Goal: Task Accomplishment & Management: Manage account settings

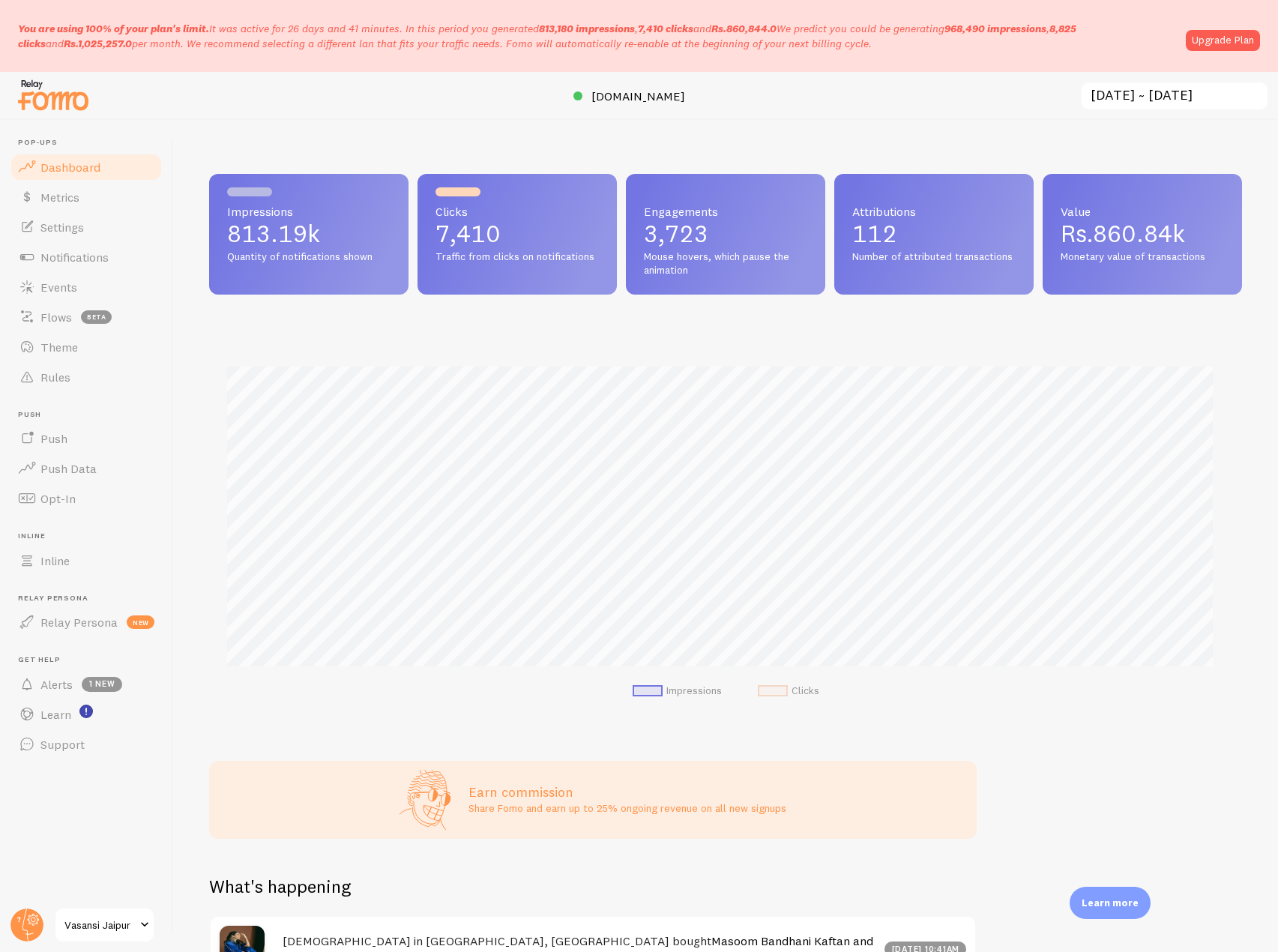
scroll to position [393, 1021]
click at [91, 219] on link "Settings" at bounding box center [86, 227] width 154 height 30
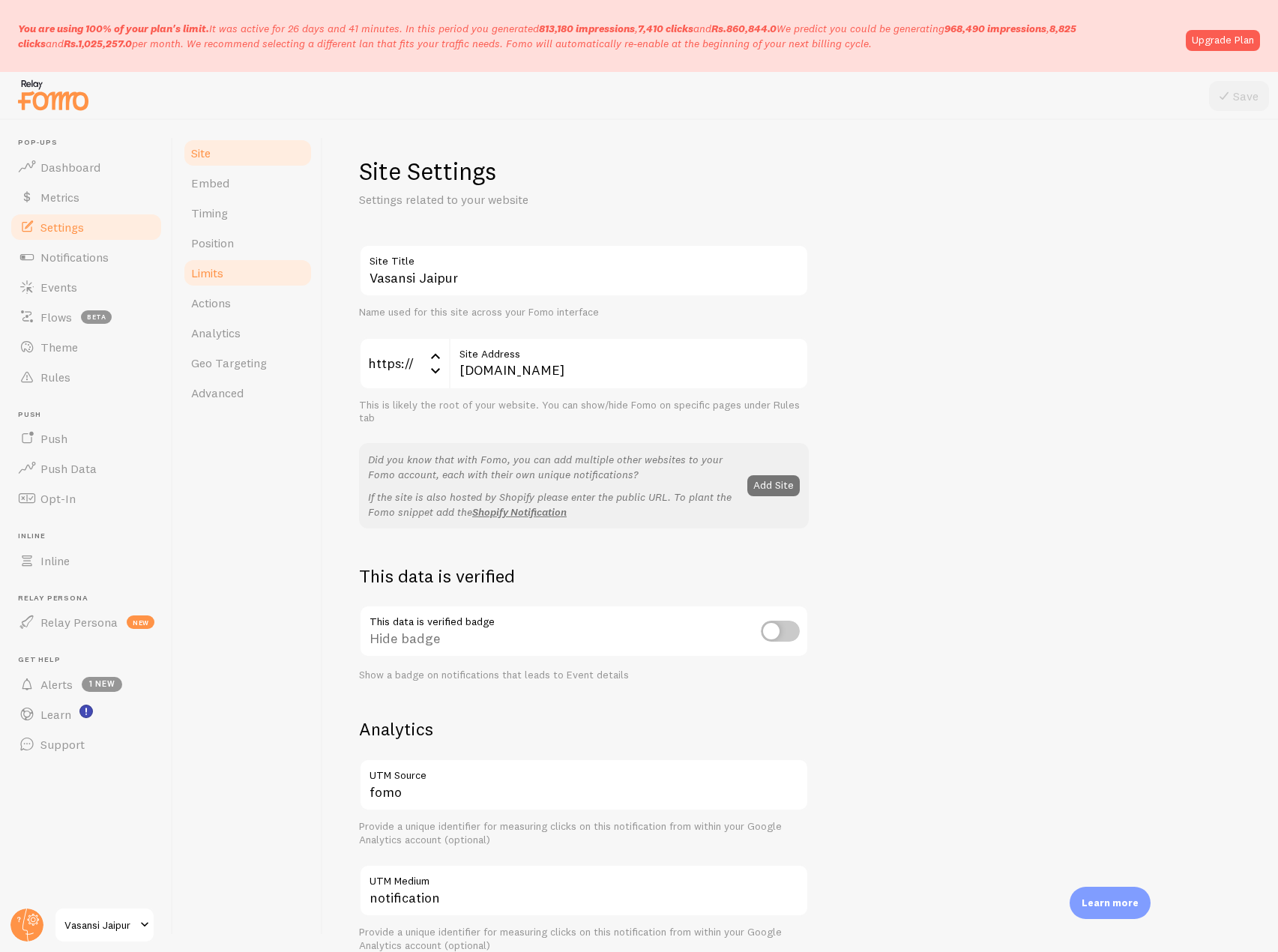
click at [220, 259] on link "Limits" at bounding box center [247, 273] width 131 height 30
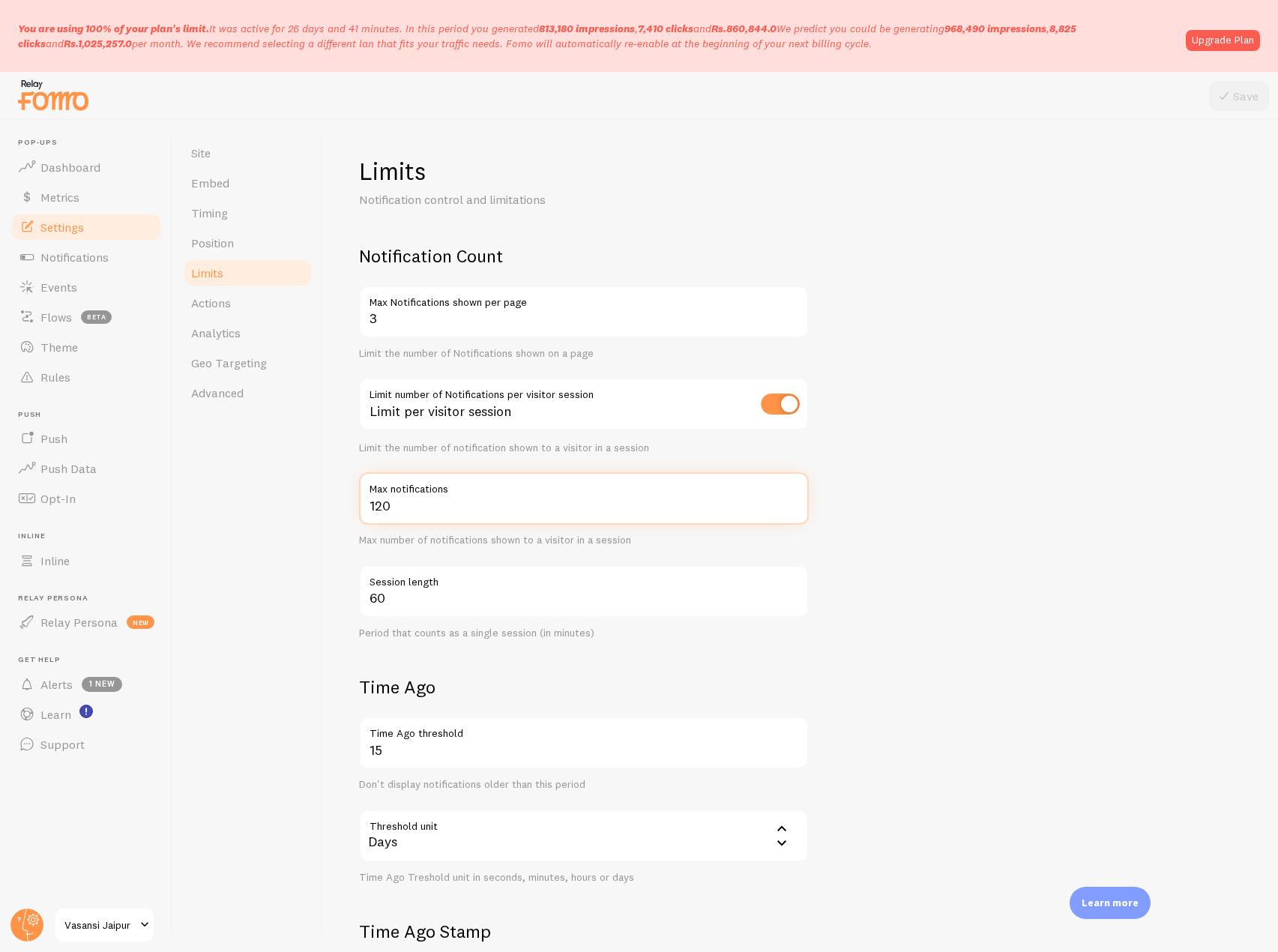
click at [416, 512] on input "120" at bounding box center [584, 498] width 450 height 52
drag, startPoint x: 416, startPoint y: 512, endPoint x: 356, endPoint y: 510, distance: 60.0
click at [356, 510] on div "Limits Notification control and limitations Notification Count 3 Max Notificati…" at bounding box center [800, 535] width 955 height 832
type input "25"
click at [1245, 84] on button "Save" at bounding box center [1239, 96] width 60 height 30
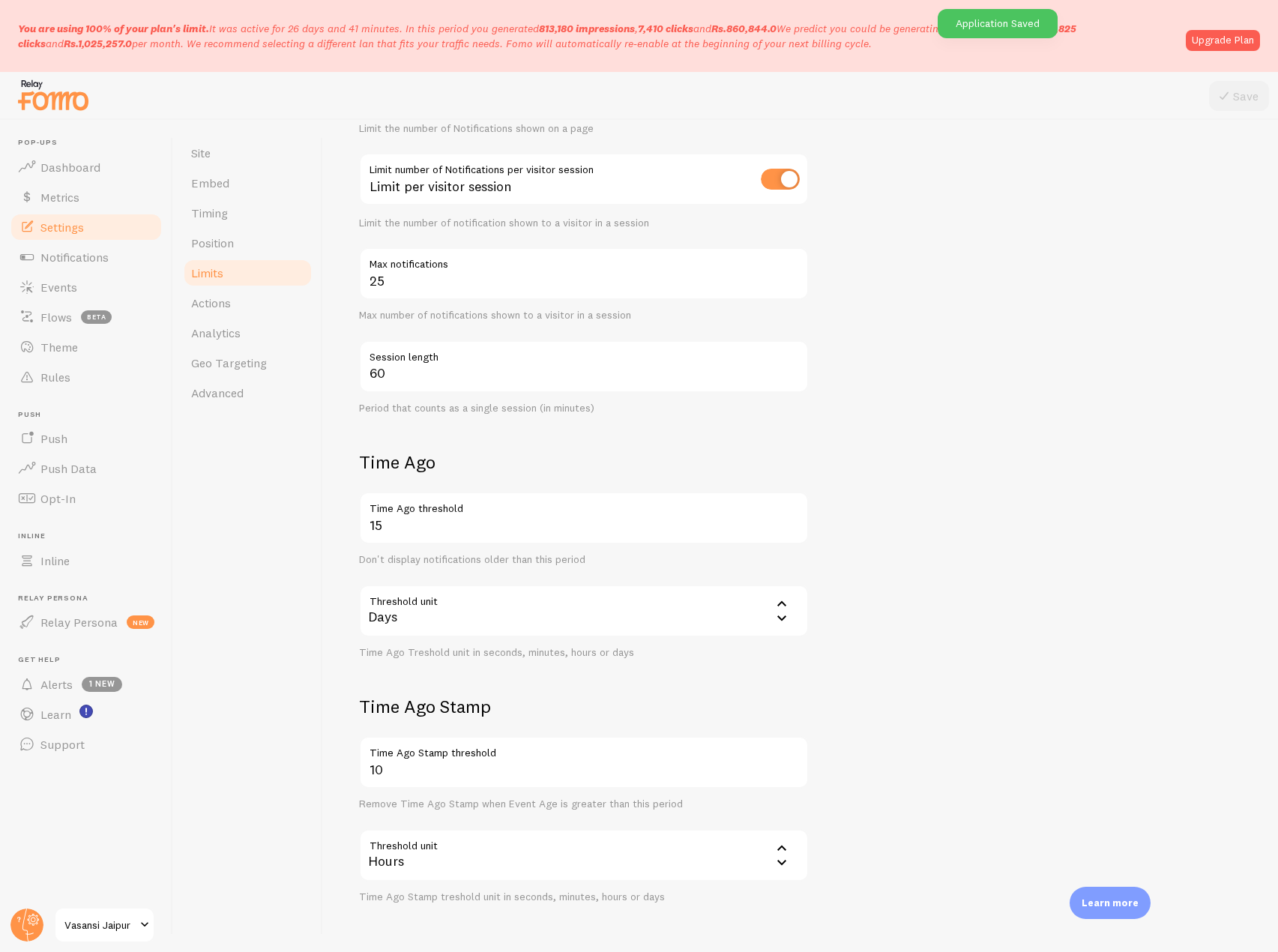
scroll to position [277, 0]
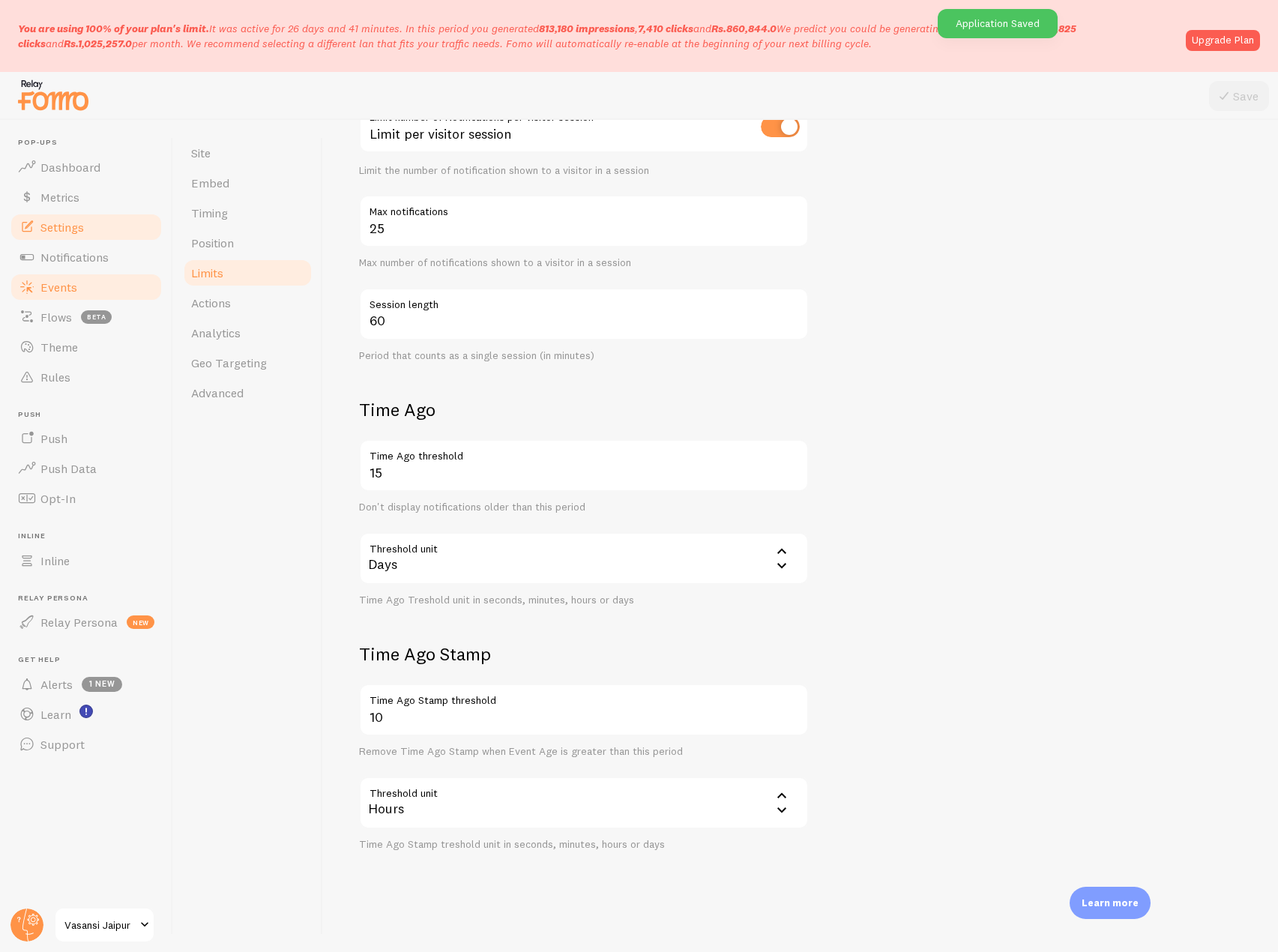
click at [70, 285] on span "Events" at bounding box center [58, 287] width 36 height 15
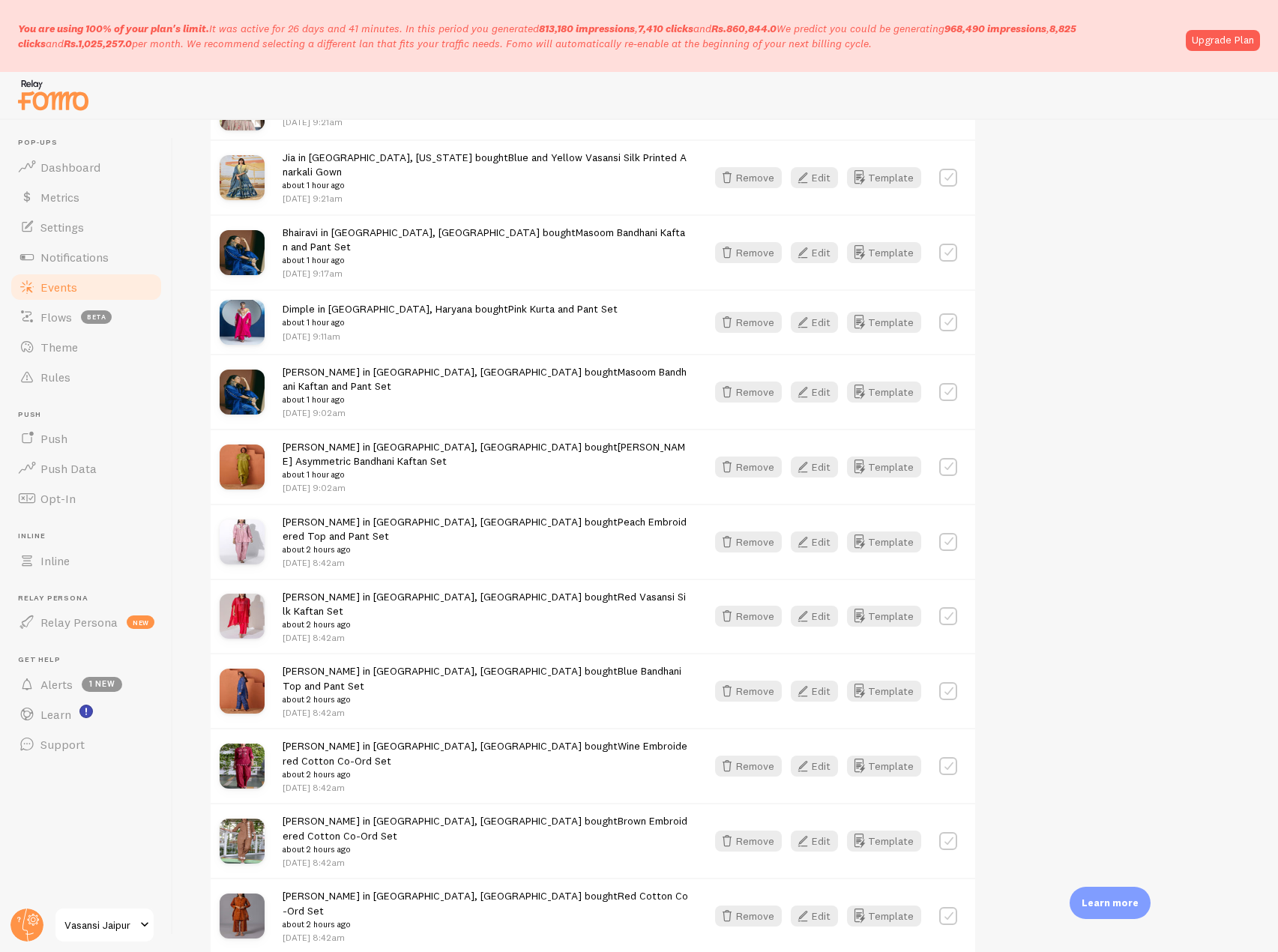
scroll to position [1423, 0]
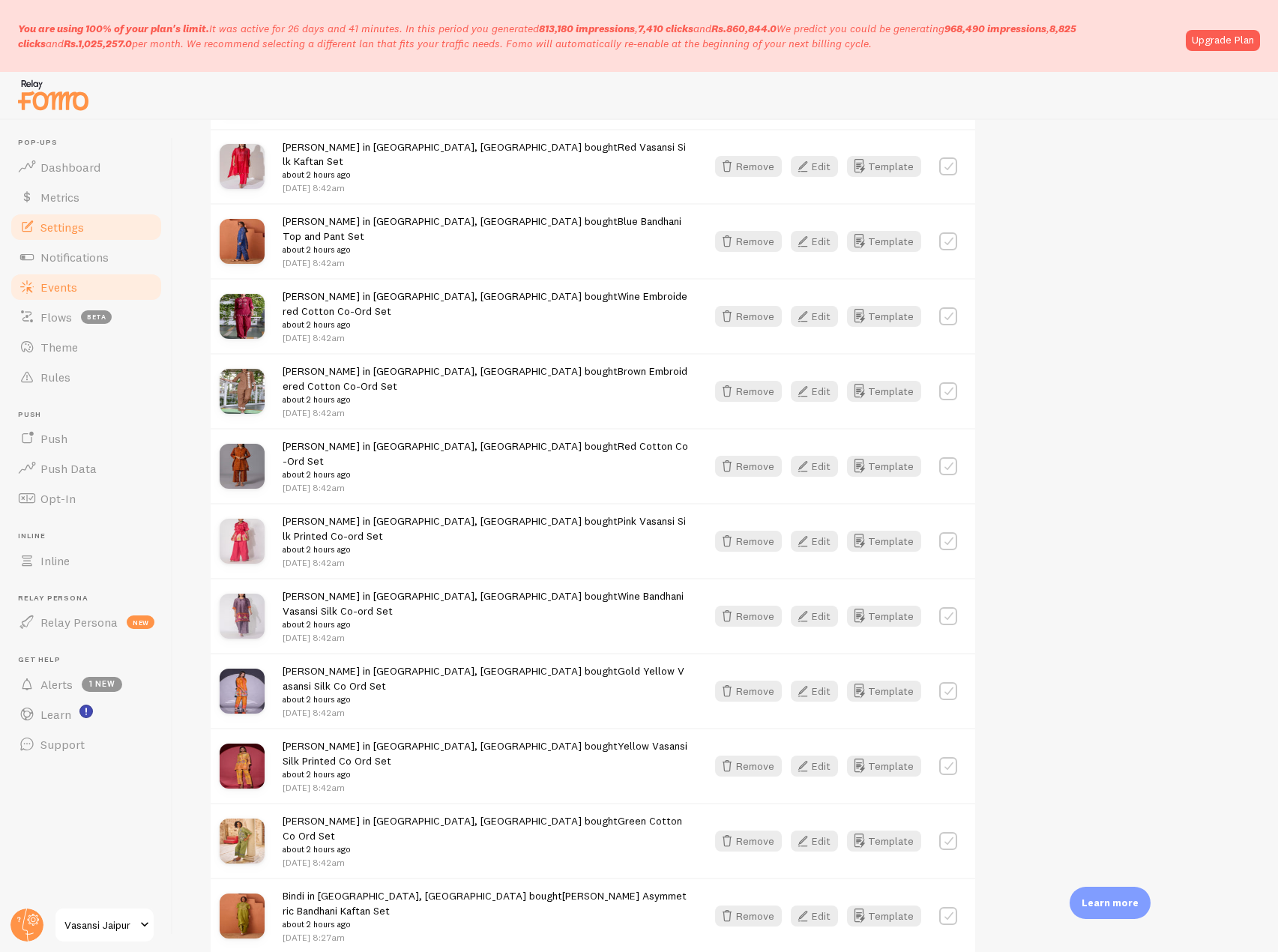
click at [77, 227] on span "Settings" at bounding box center [62, 227] width 44 height 15
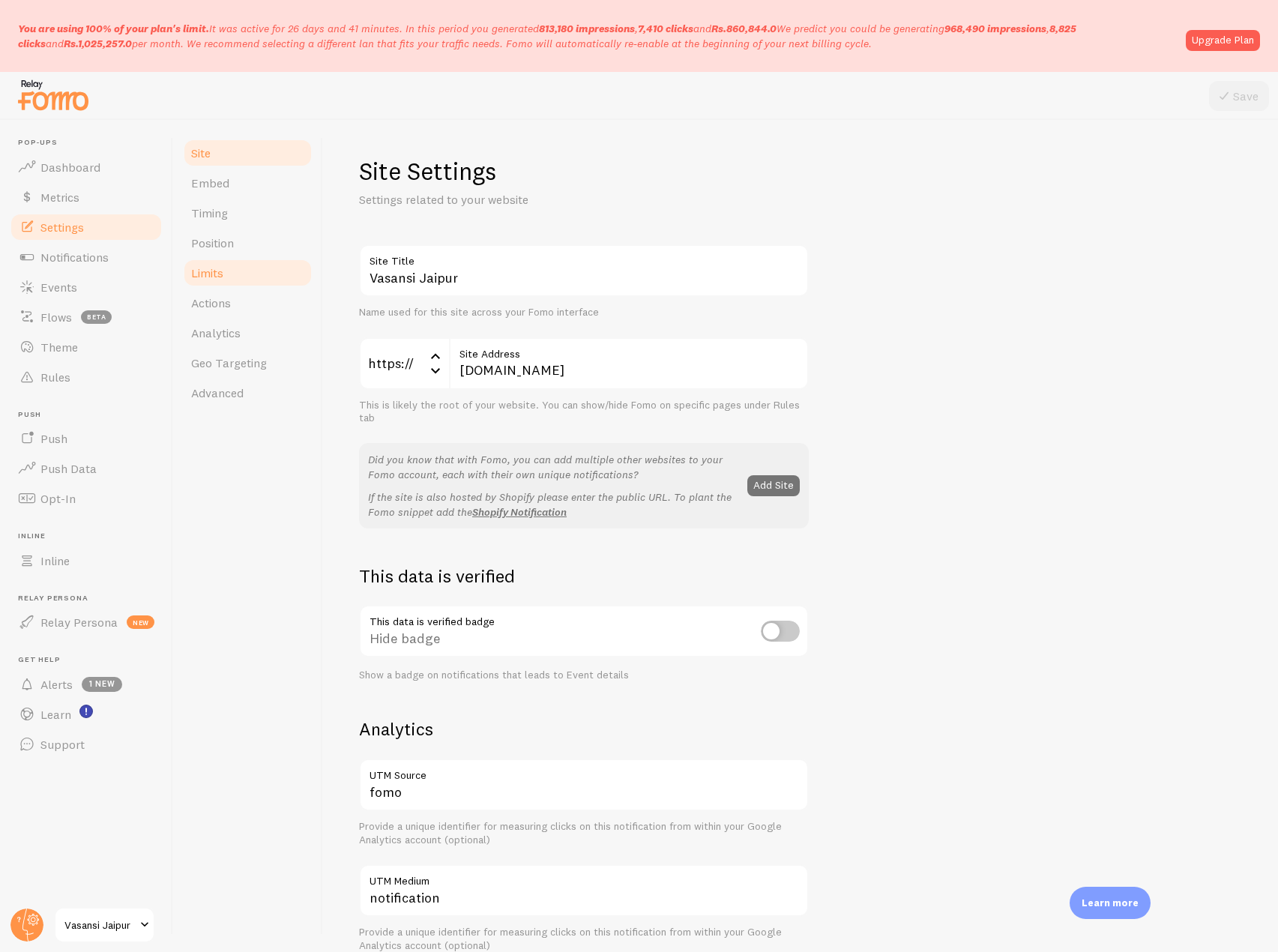
click at [242, 272] on link "Limits" at bounding box center [247, 273] width 131 height 30
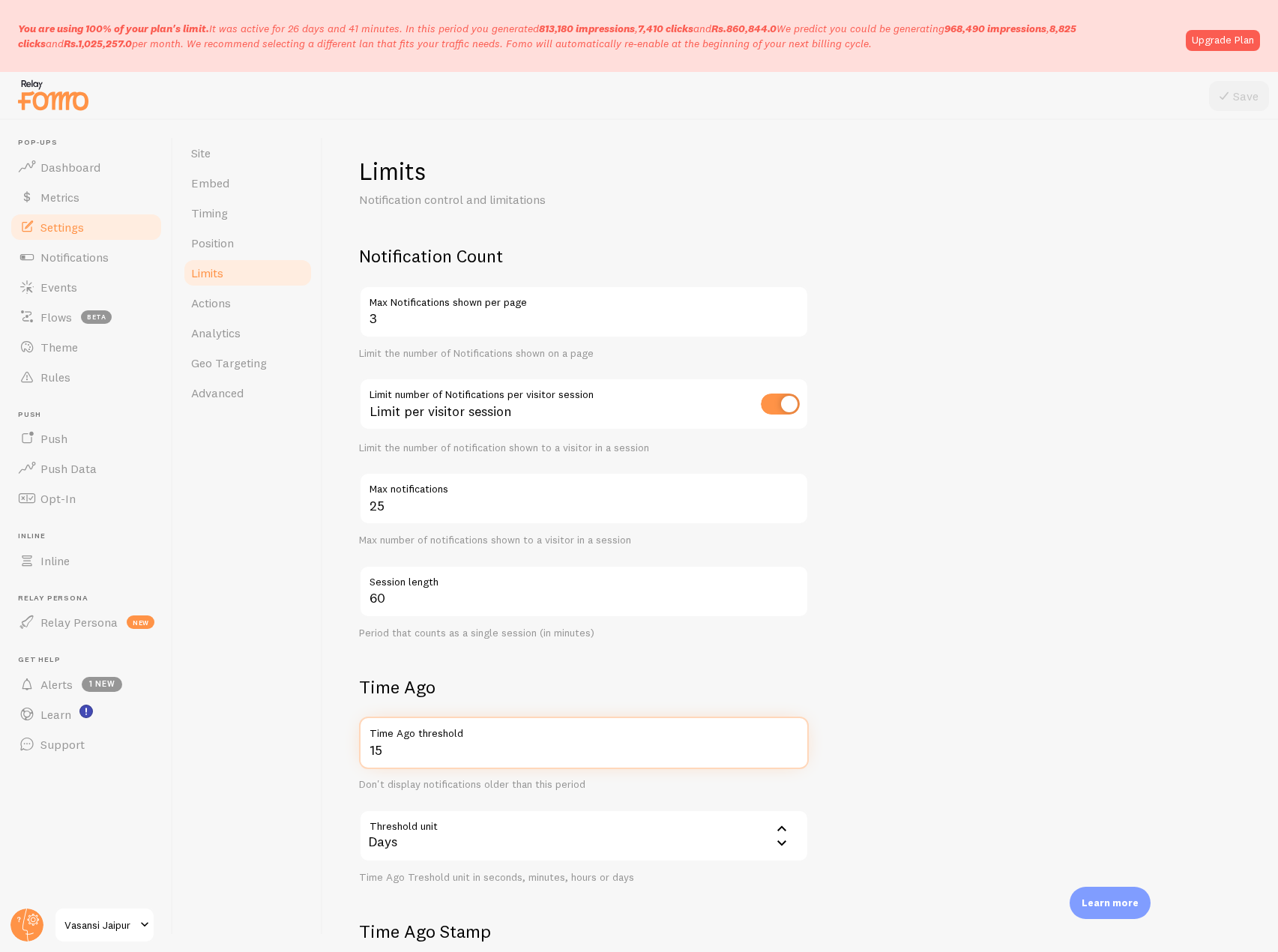
drag, startPoint x: 396, startPoint y: 754, endPoint x: 321, endPoint y: 750, distance: 75.1
click at [321, 750] on div "Site Embed Timing Position Limits Actions Analytics Geo Targeting Advanced Limi…" at bounding box center [724, 535] width 1104 height 832
type input "8"
click at [1218, 93] on icon at bounding box center [1223, 95] width 18 height 18
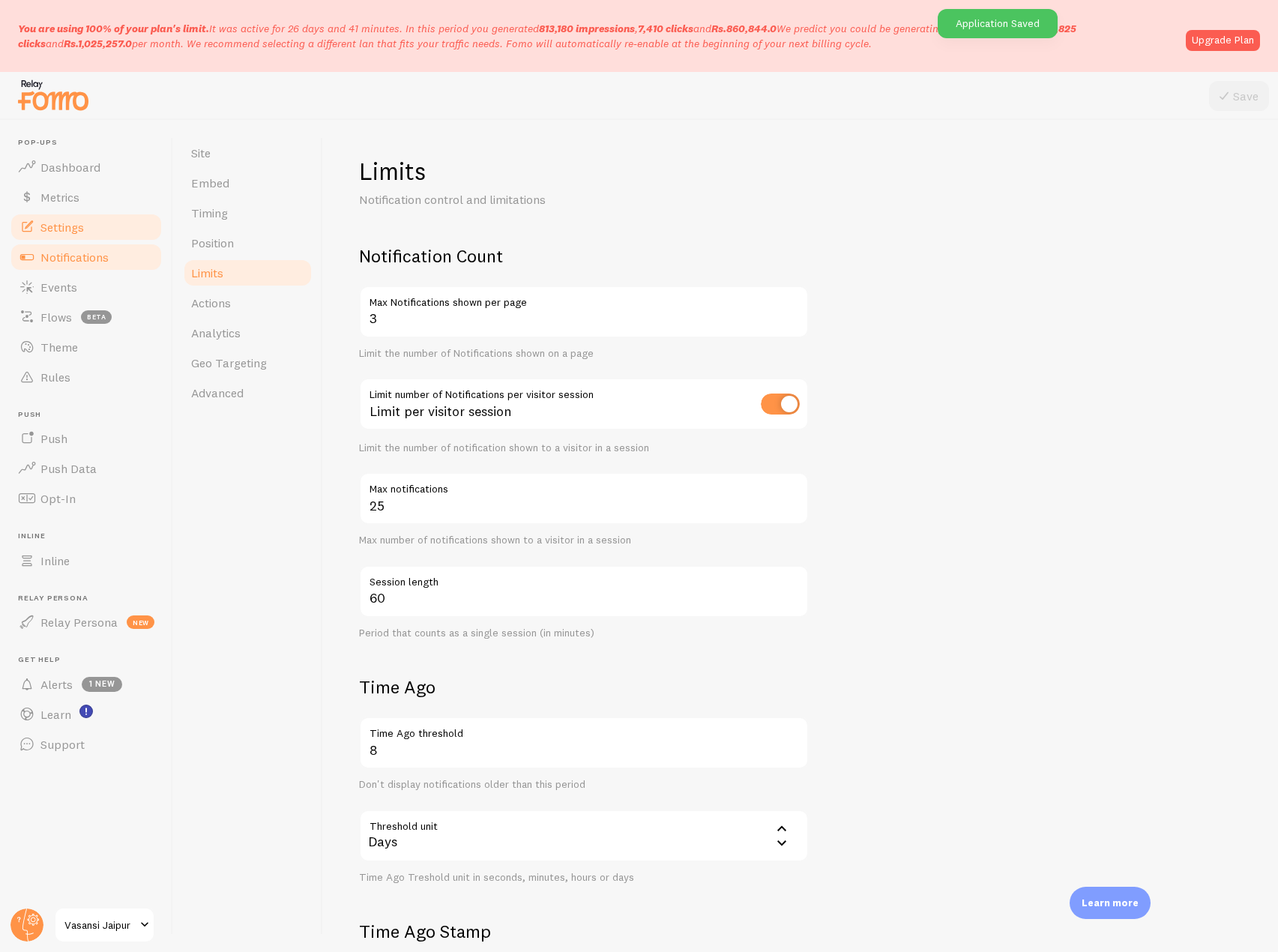
click at [133, 263] on link "Notifications" at bounding box center [86, 257] width 154 height 30
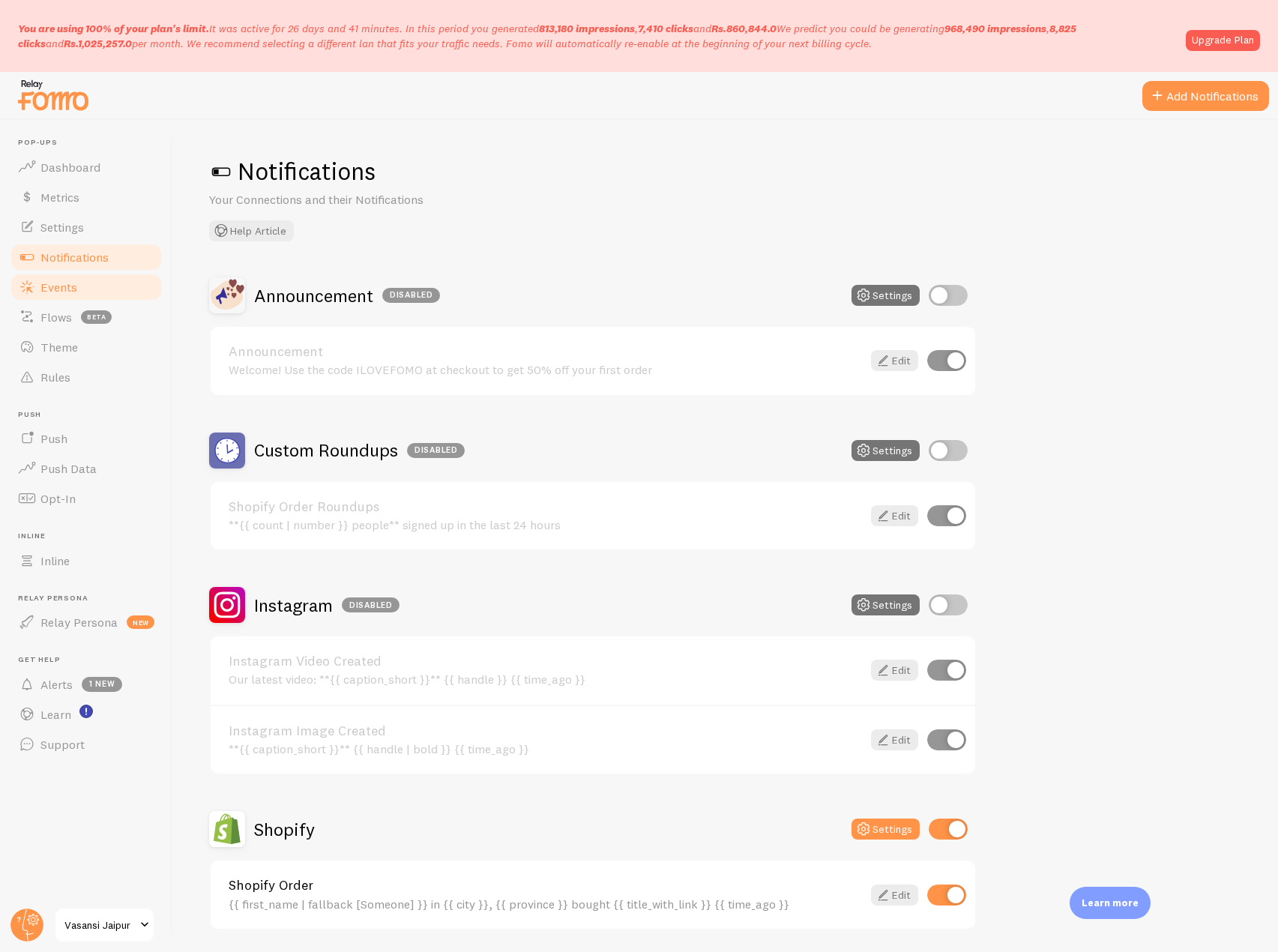
click at [108, 286] on link "Events" at bounding box center [86, 287] width 154 height 30
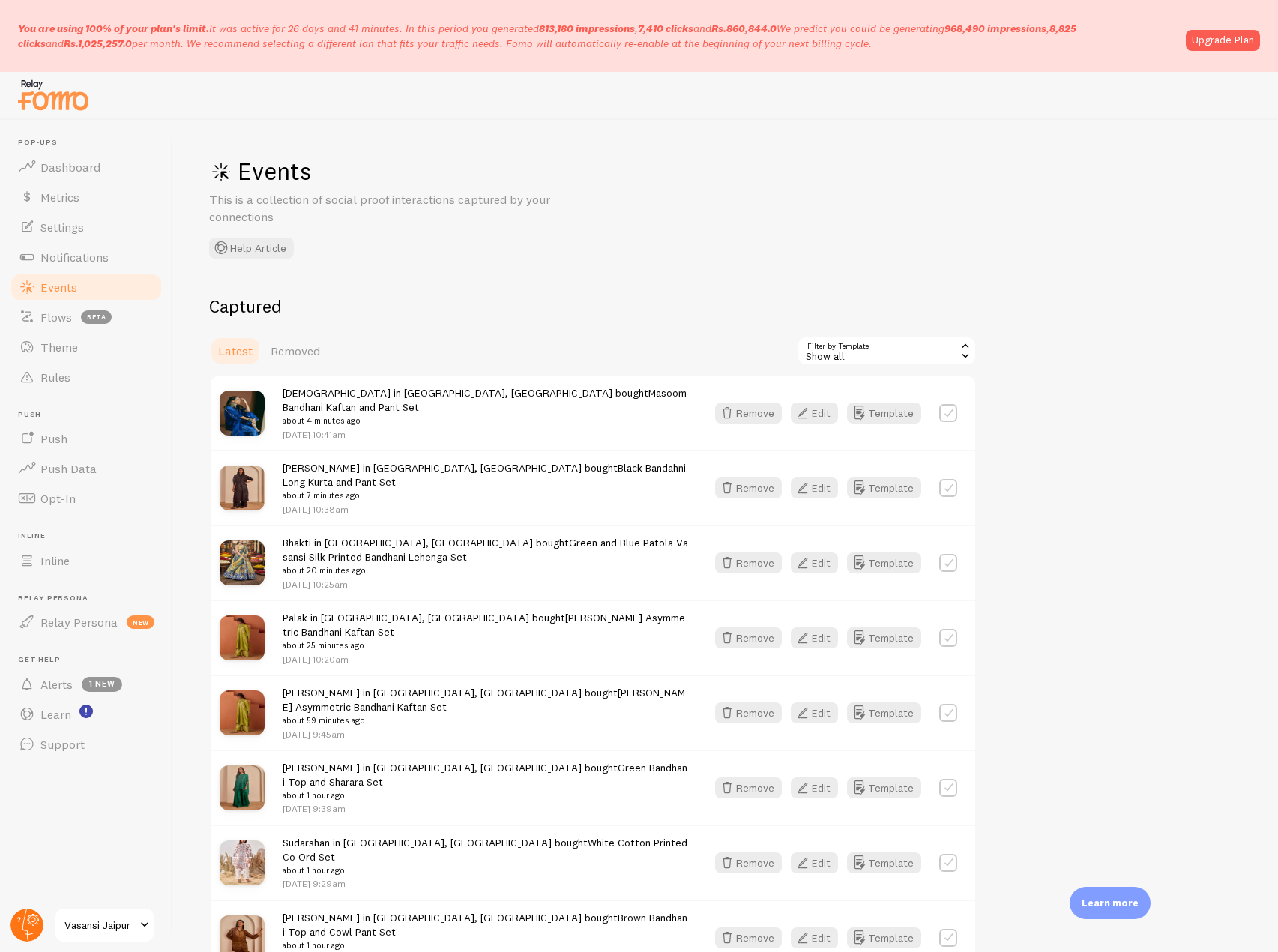
click at [34, 930] on circle at bounding box center [26, 924] width 33 height 33
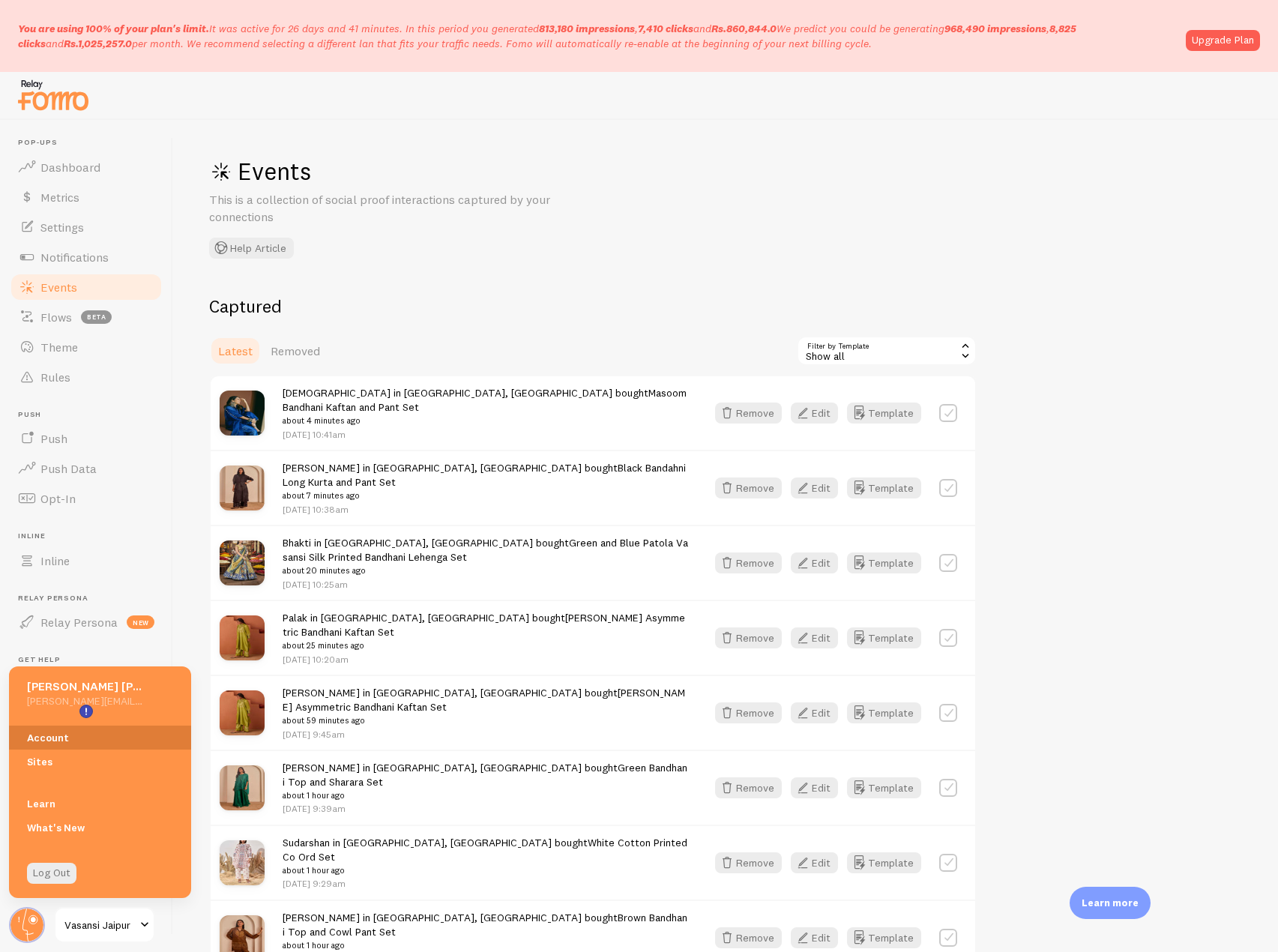
click at [68, 740] on link "Account" at bounding box center [100, 737] width 182 height 24
